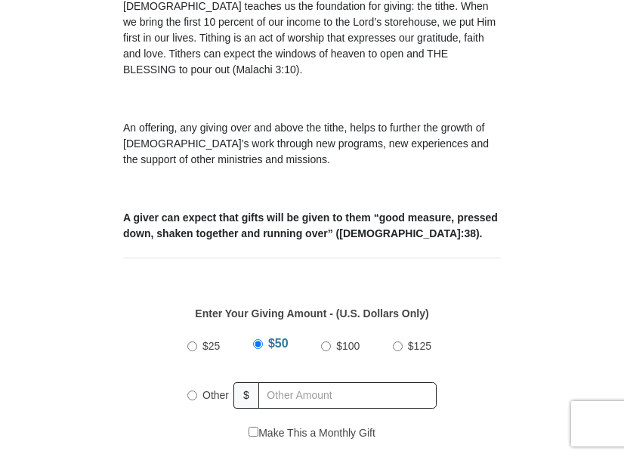
scroll to position [604, 0]
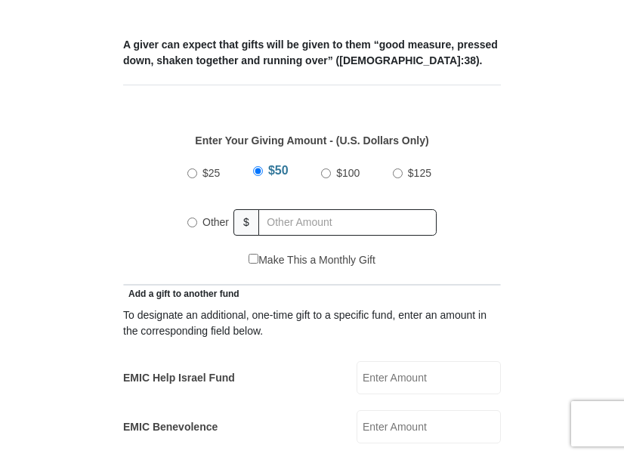
click at [190, 218] on input "Other" at bounding box center [192, 223] width 10 height 10
radio input "true"
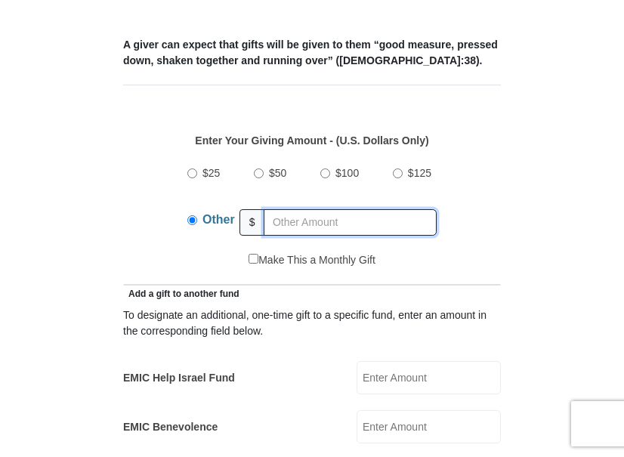
click at [283, 209] on input "text" at bounding box center [350, 222] width 173 height 26
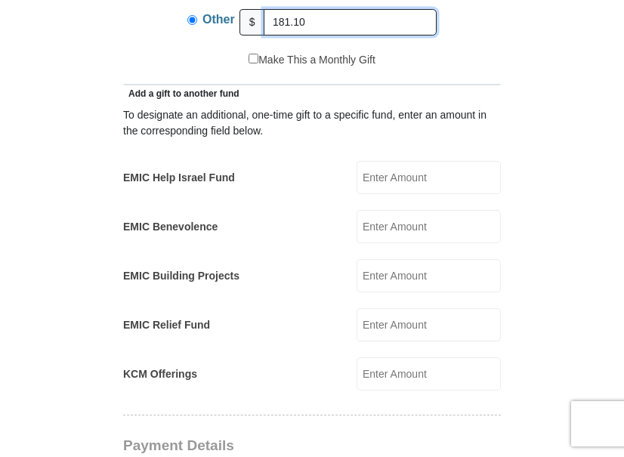
scroll to position [831, 0]
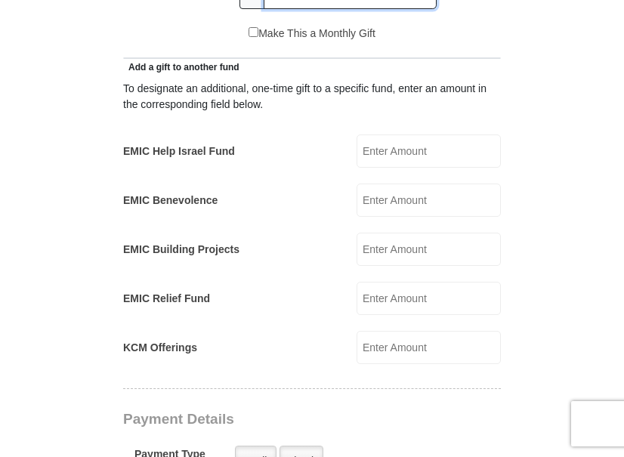
type input "181.10"
click at [373, 134] on input "EMIC Help Israel Fund" at bounding box center [428, 150] width 144 height 33
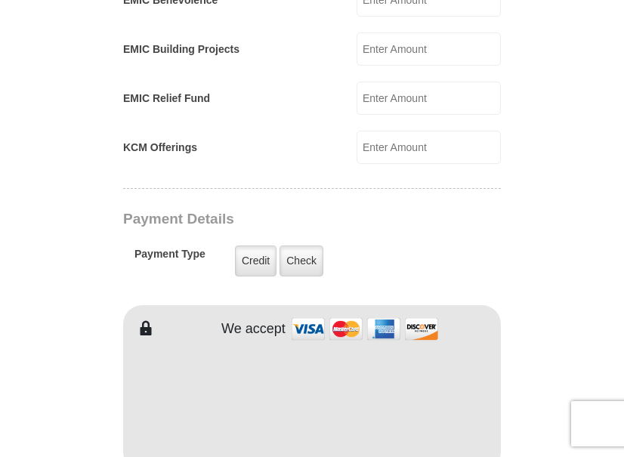
scroll to position [1057, 0]
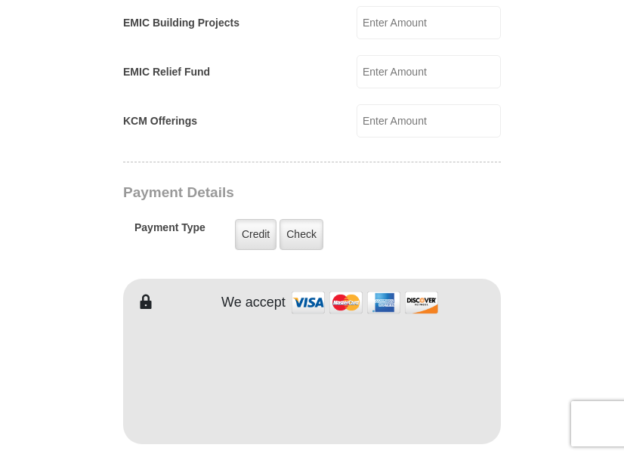
type input "20"
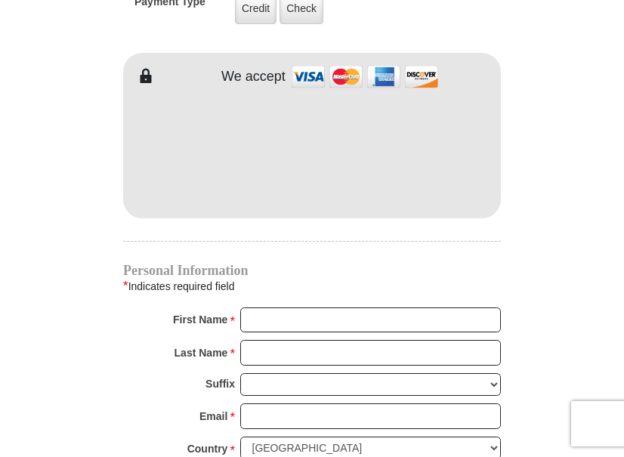
scroll to position [1284, 0]
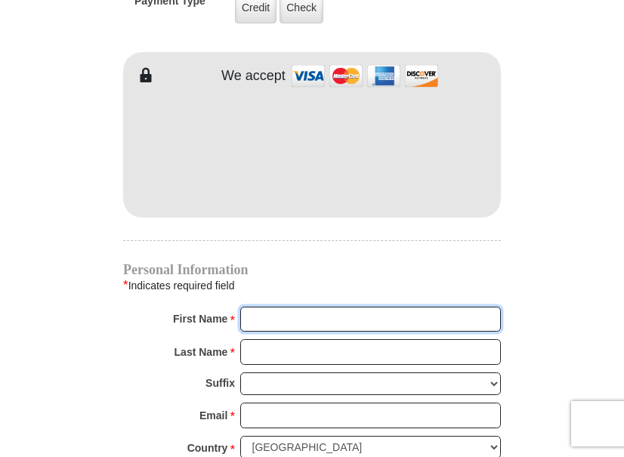
click at [253, 307] on input "First Name *" at bounding box center [370, 320] width 261 height 26
click at [255, 307] on input "First Name *" at bounding box center [370, 320] width 261 height 26
type input "Mike & Lynn"
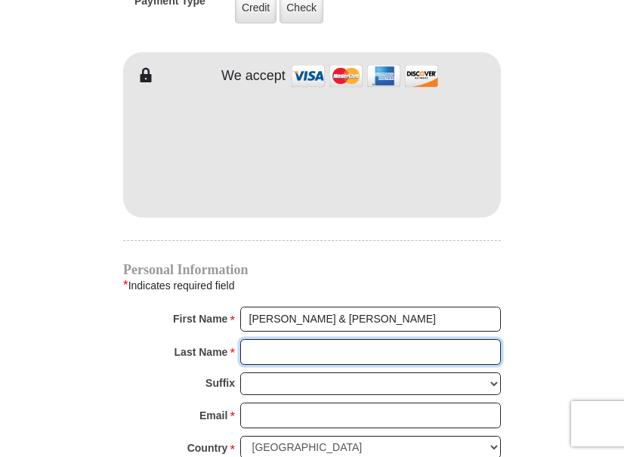
click at [252, 339] on input "Last Name *" at bounding box center [370, 352] width 261 height 26
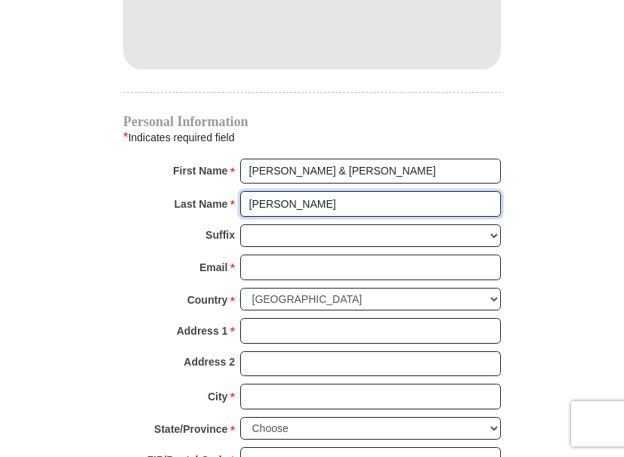
scroll to position [1435, 0]
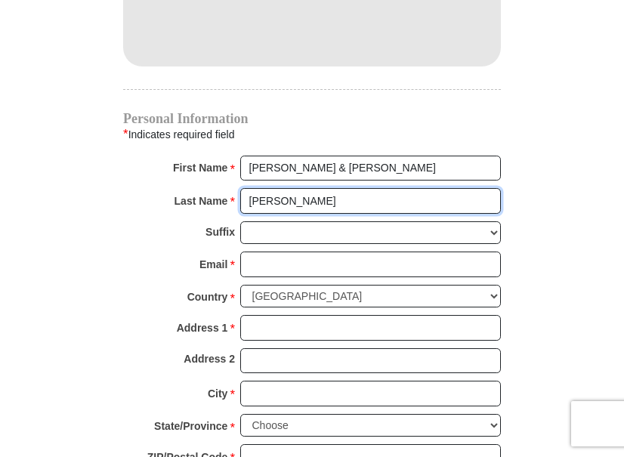
type input "Foor"
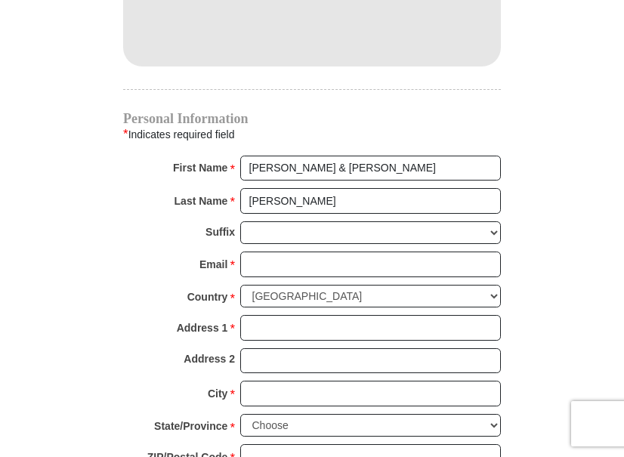
click at [233, 255] on span "*" at bounding box center [232, 265] width 5 height 21
click at [240, 252] on input "Email *" at bounding box center [370, 265] width 261 height 26
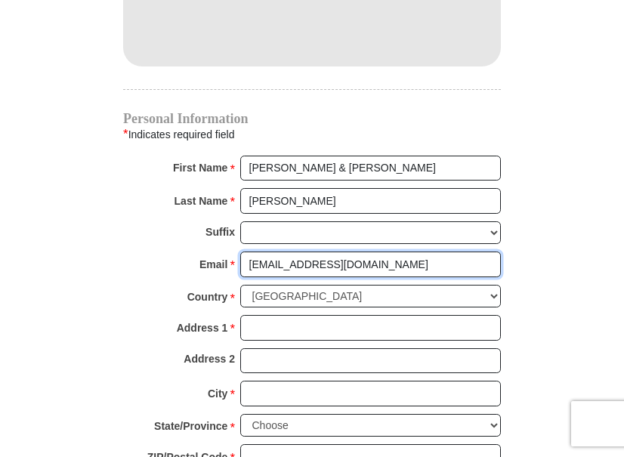
type input "mfoor2010@gmail.com"
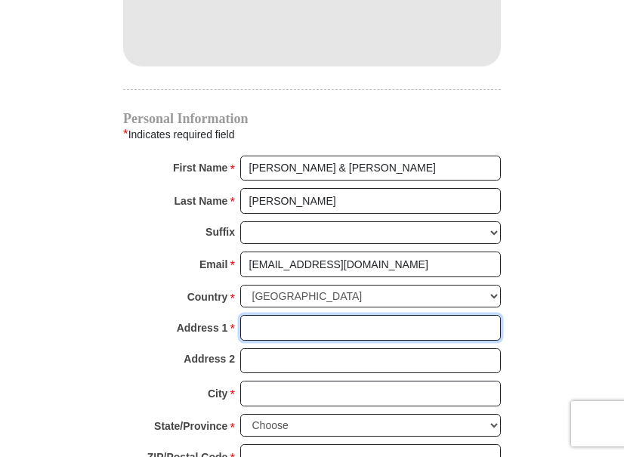
click at [259, 315] on input "Address 1 *" at bounding box center [370, 328] width 261 height 26
type input "275 Upham Dr"
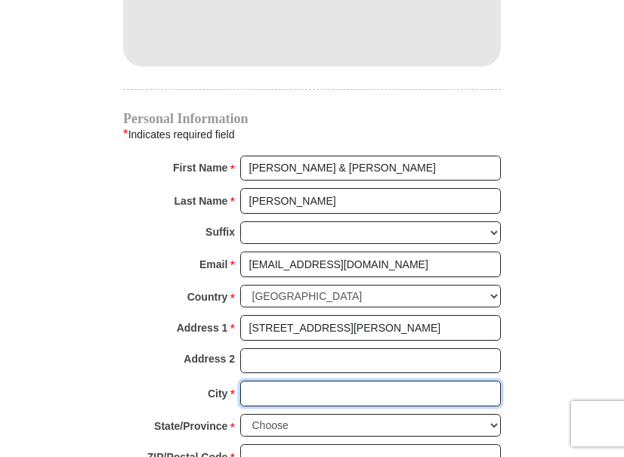
click at [250, 381] on input "City *" at bounding box center [370, 394] width 261 height 26
type input "Johnstown"
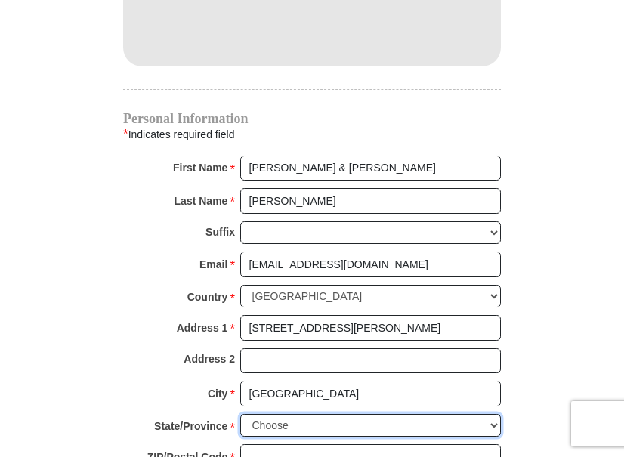
click at [277, 414] on select "Choose Alabama Alaska American Samoa Arizona Arkansas Armed Forces Americas Arm…" at bounding box center [370, 425] width 261 height 23
select select "OH"
click at [240, 414] on select "Choose Alabama Alaska American Samoa Arizona Arkansas Armed Forces Americas Arm…" at bounding box center [370, 425] width 261 height 23
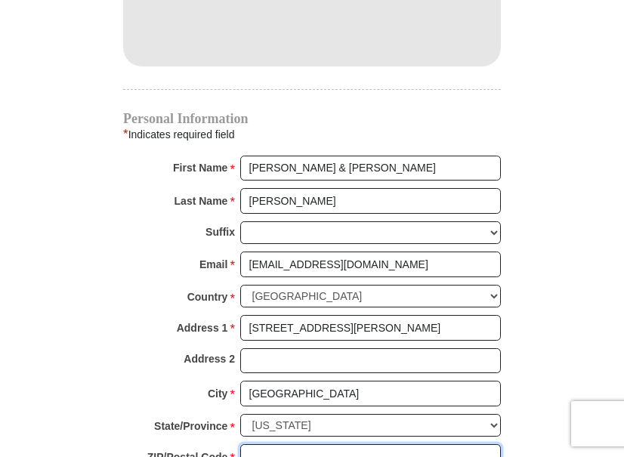
click at [245, 444] on input "ZIP/Postal Code *" at bounding box center [370, 457] width 261 height 26
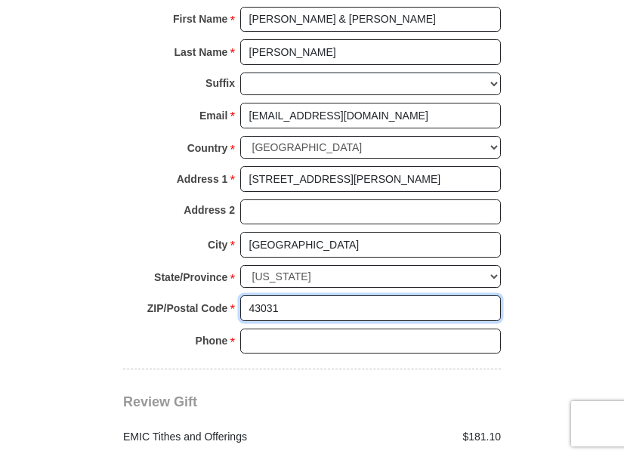
scroll to position [1586, 0]
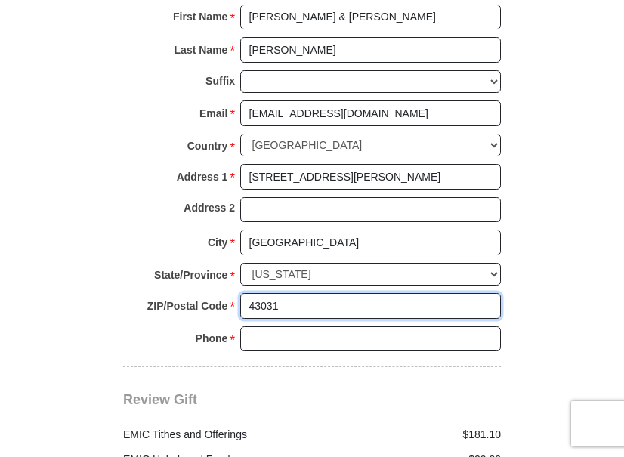
type input "43031"
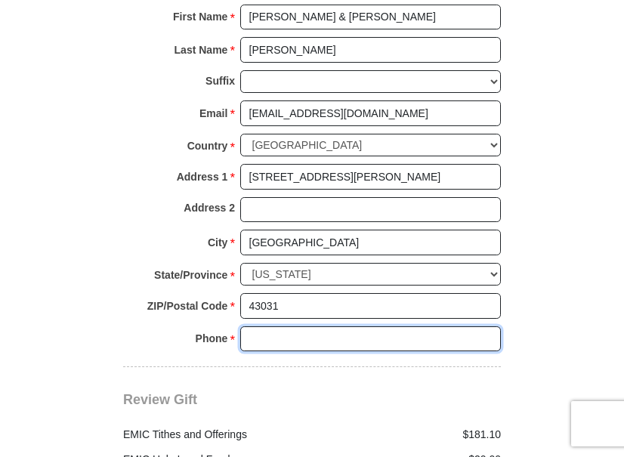
click at [255, 326] on input "Phone * *" at bounding box center [370, 339] width 261 height 26
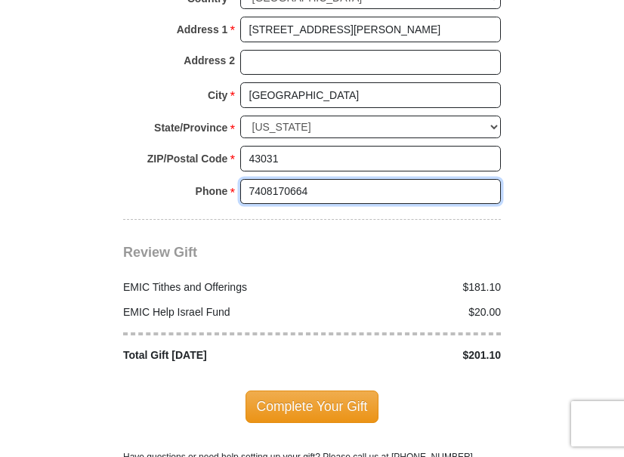
scroll to position [1737, 0]
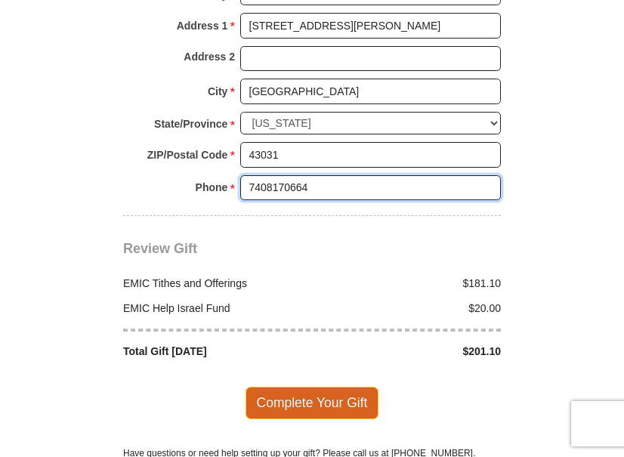
type input "7408170664"
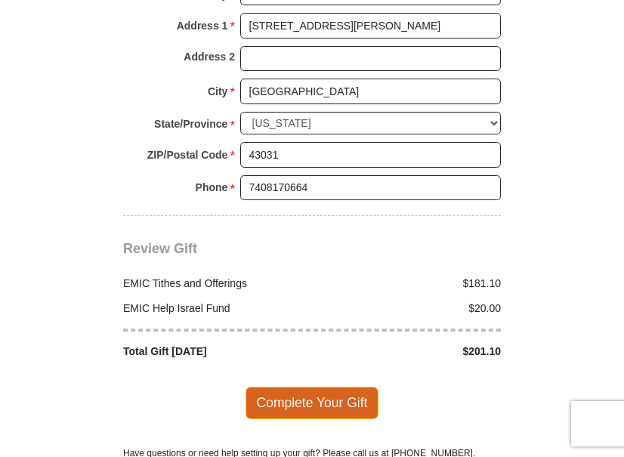
click at [306, 387] on span "Complete Your Gift" at bounding box center [312, 403] width 134 height 32
